Goal: Task Accomplishment & Management: Use online tool/utility

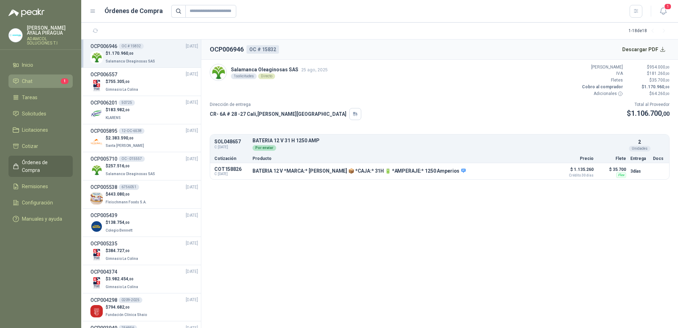
click at [28, 79] on span "Chat" at bounding box center [27, 81] width 11 height 8
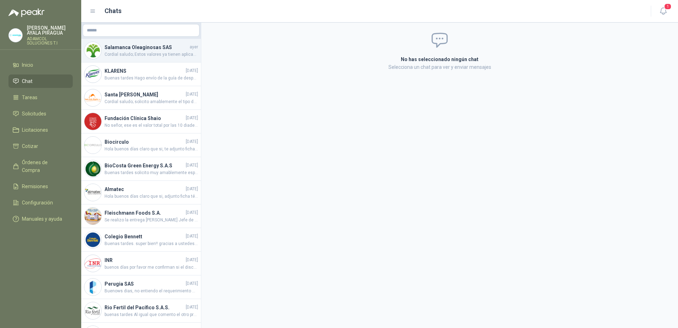
click at [148, 53] on span "Cordial saludo; Estos valores ya tienen aplicado el descuento ambiental por dar…" at bounding box center [151, 54] width 94 height 7
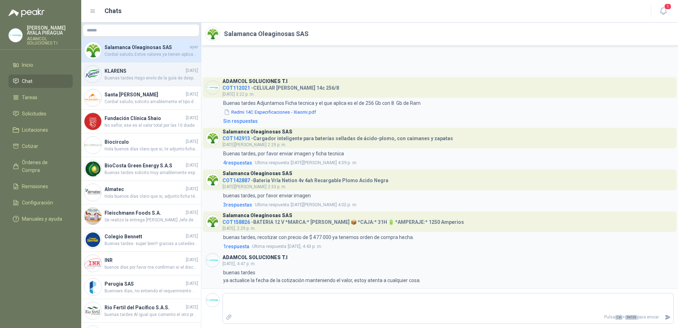
click at [150, 74] on h4 "KLARENS" at bounding box center [144, 71] width 80 height 8
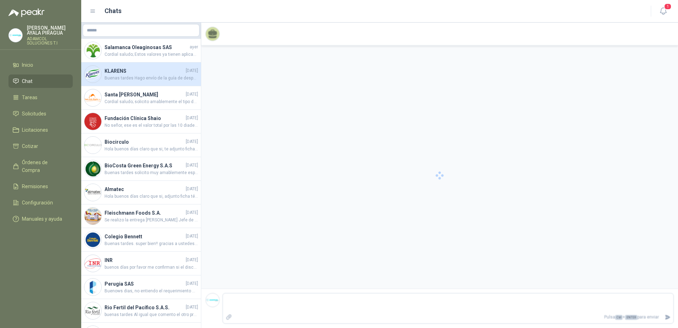
scroll to position [212, 0]
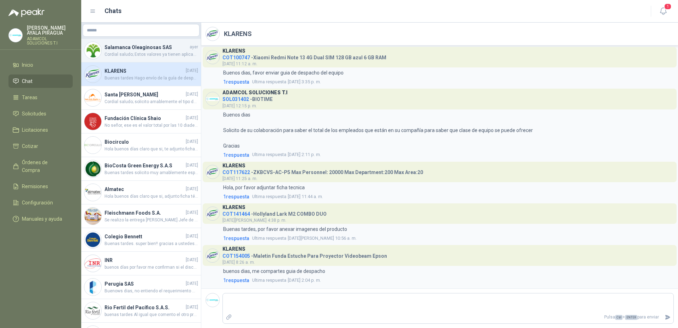
click at [129, 49] on h4 "Salamanca Oleaginosas SAS" at bounding box center [146, 47] width 84 height 8
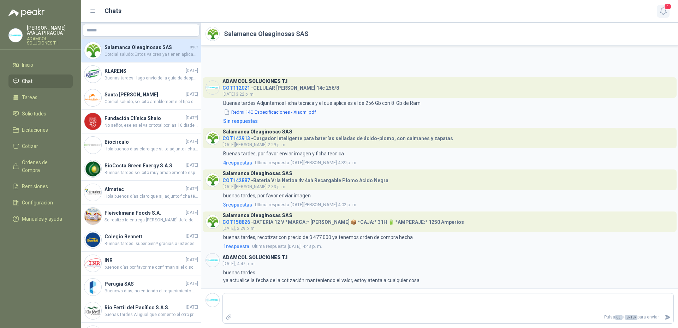
click at [663, 13] on icon "button" at bounding box center [663, 11] width 9 height 9
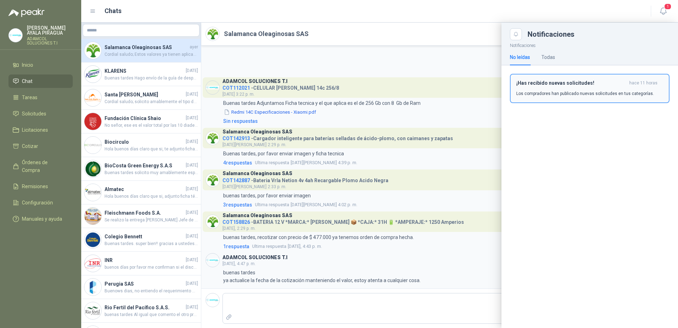
click at [566, 94] on p "Los compradores han publicado nuevas solicitudes en tus categorías." at bounding box center [585, 93] width 138 height 6
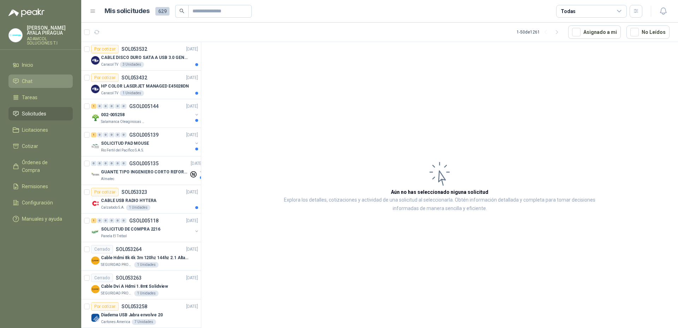
click at [34, 79] on li "Chat" at bounding box center [41, 81] width 56 height 8
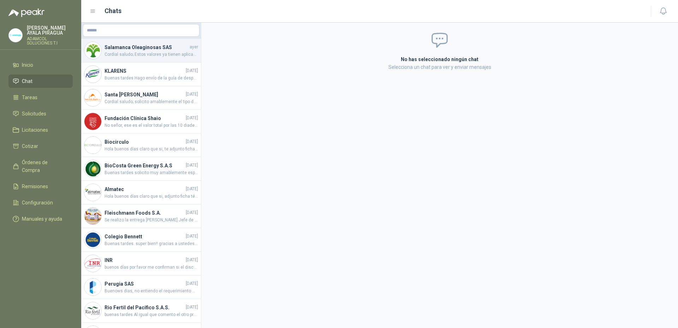
click at [139, 57] on span "Cordial saludo; Estos valores ya tienen aplicado el descuento ambiental por dar…" at bounding box center [151, 54] width 94 height 7
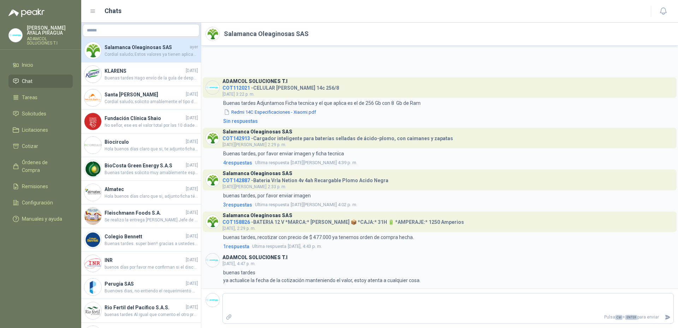
click at [246, 224] on span "COT158826" at bounding box center [236, 222] width 28 height 6
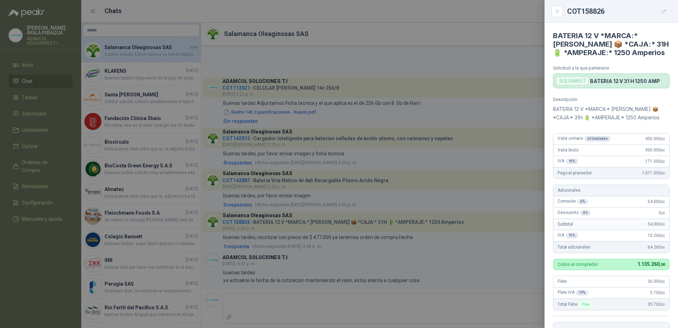
click at [577, 84] on div "SOL048657" at bounding box center [572, 81] width 32 height 8
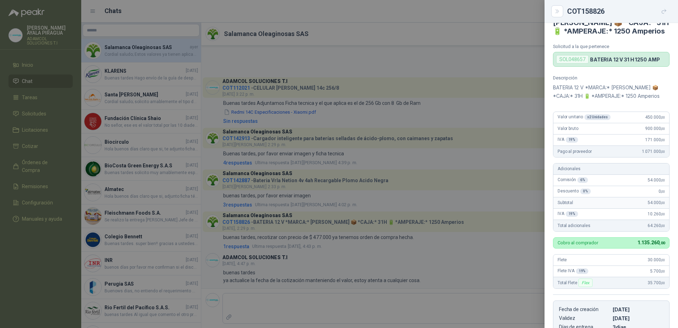
scroll to position [38, 0]
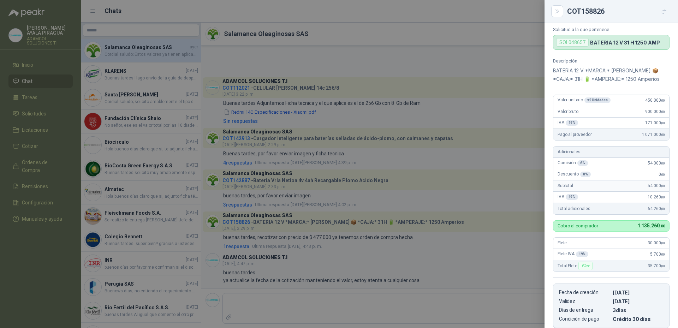
click at [26, 113] on div at bounding box center [339, 164] width 678 height 328
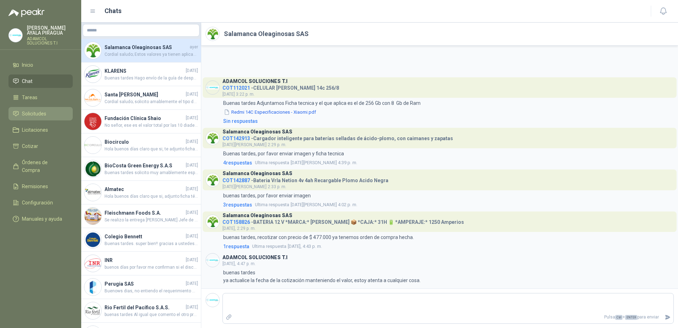
click at [42, 109] on link "Solicitudes" at bounding box center [40, 113] width 64 height 13
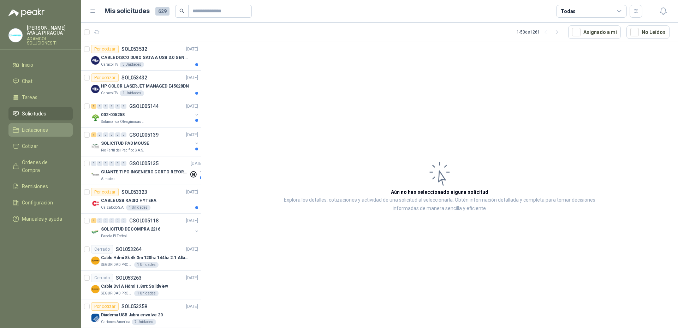
click at [35, 133] on span "Licitaciones" at bounding box center [35, 130] width 26 height 8
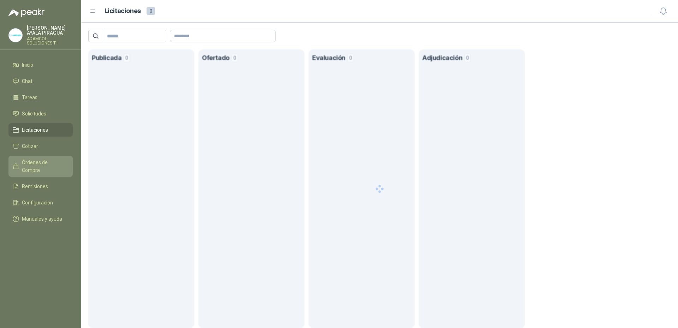
click at [49, 163] on span "Órdenes de Compra" at bounding box center [44, 166] width 44 height 16
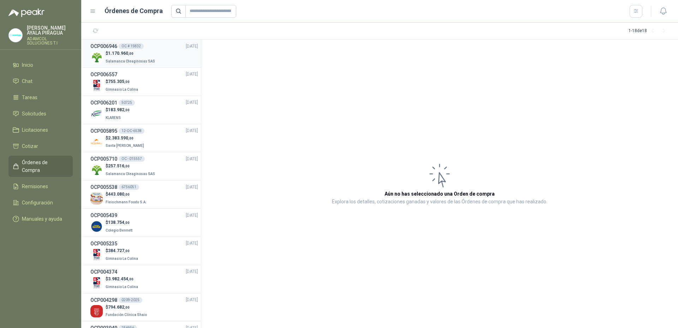
click at [136, 57] on p "Salamanca Oleaginosas SAS" at bounding box center [131, 61] width 51 height 8
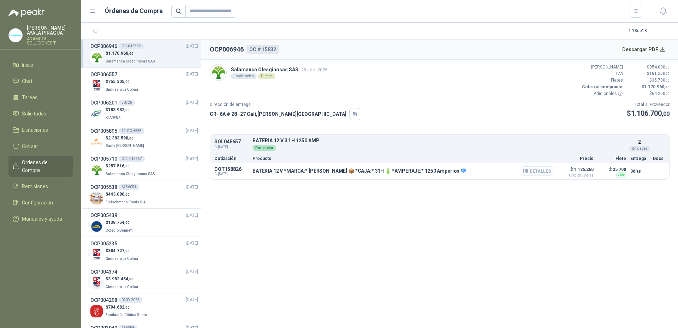
click at [541, 175] on button "Detalles" at bounding box center [537, 171] width 33 height 10
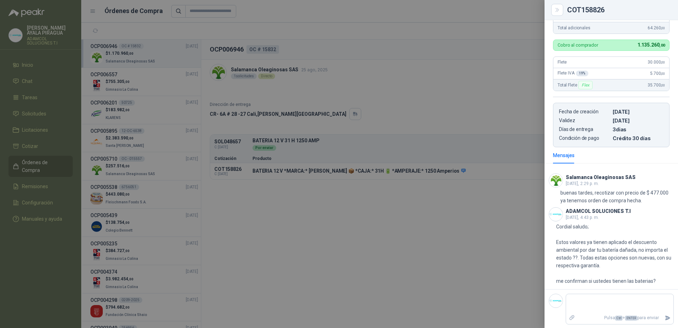
scroll to position [217, 0]
click at [374, 255] on div at bounding box center [339, 164] width 678 height 328
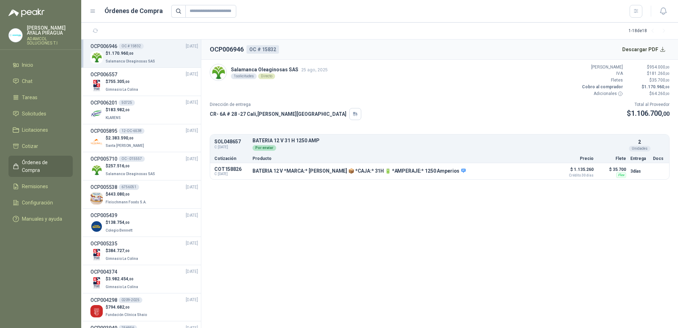
click at [427, 259] on section "OCP006946 OC # 15832 Descargar PDF Salamanca Oleaginosas SAS [DATE] 1 solicitud…" at bounding box center [439, 184] width 476 height 288
